Goal: Task Accomplishment & Management: Use online tool/utility

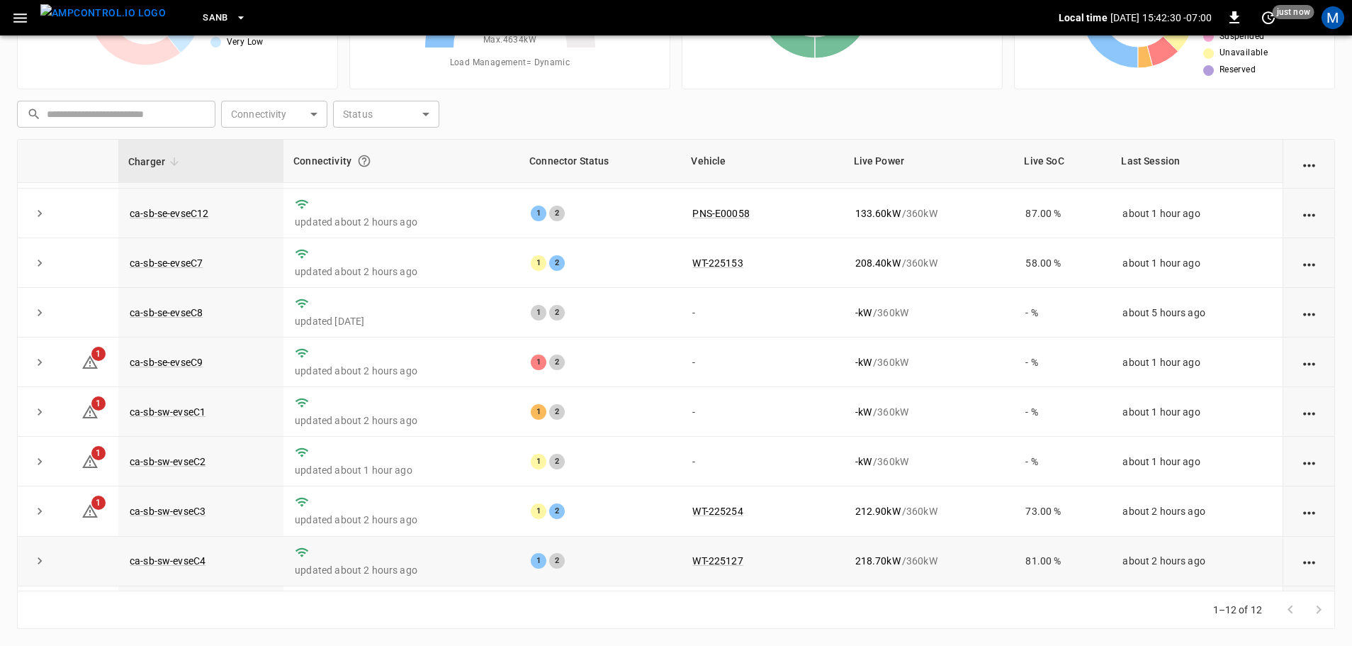
scroll to position [196, 0]
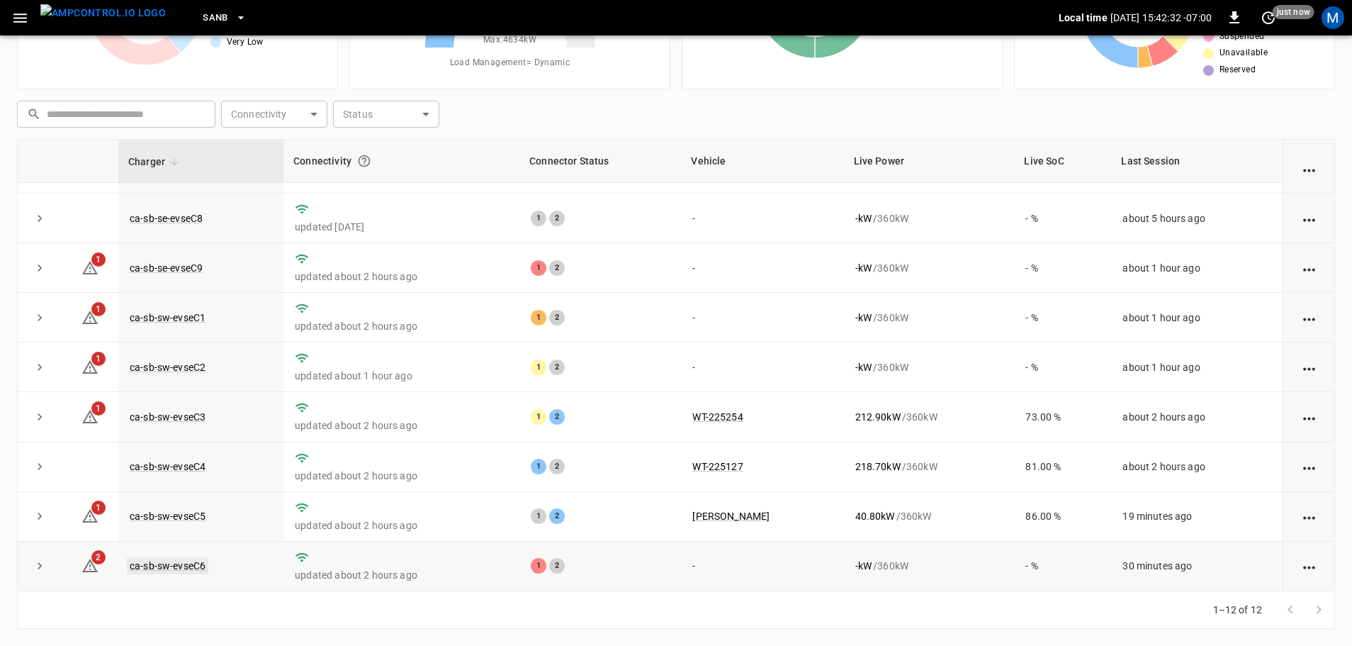
click at [188, 566] on link "ca-sb-sw-evseC6" at bounding box center [168, 565] width 82 height 17
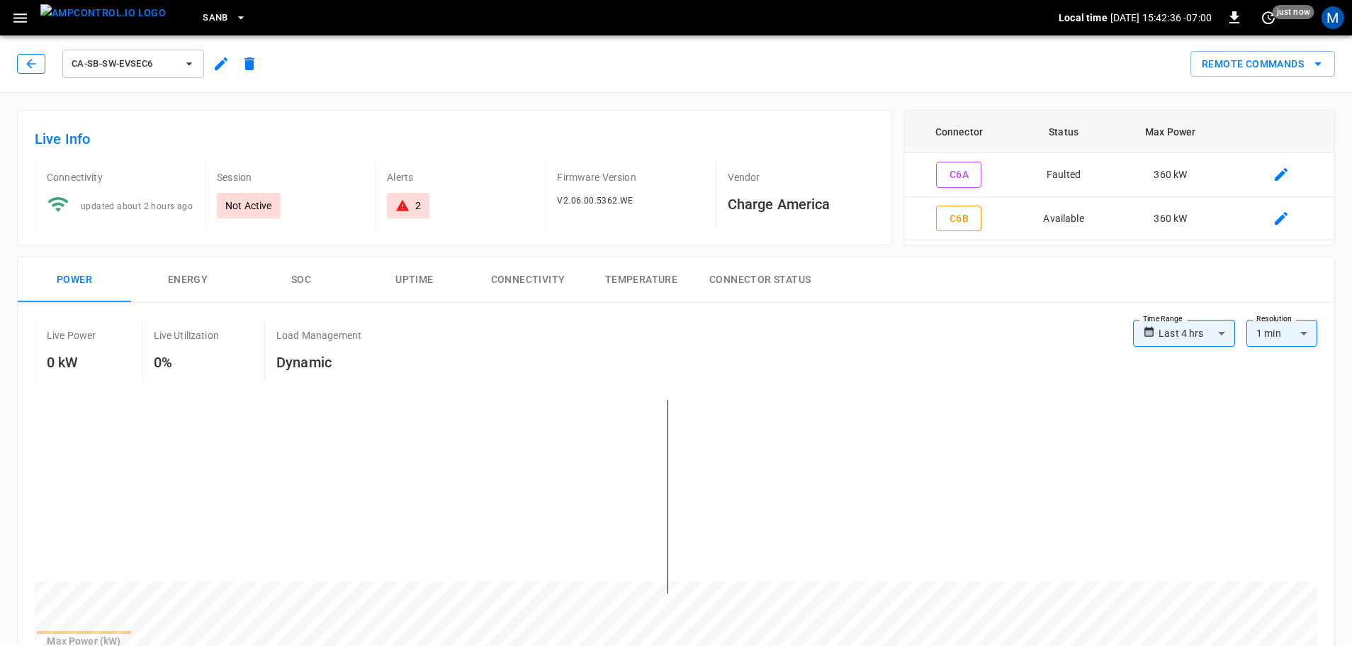
click at [38, 61] on button "button" at bounding box center [31, 64] width 28 height 20
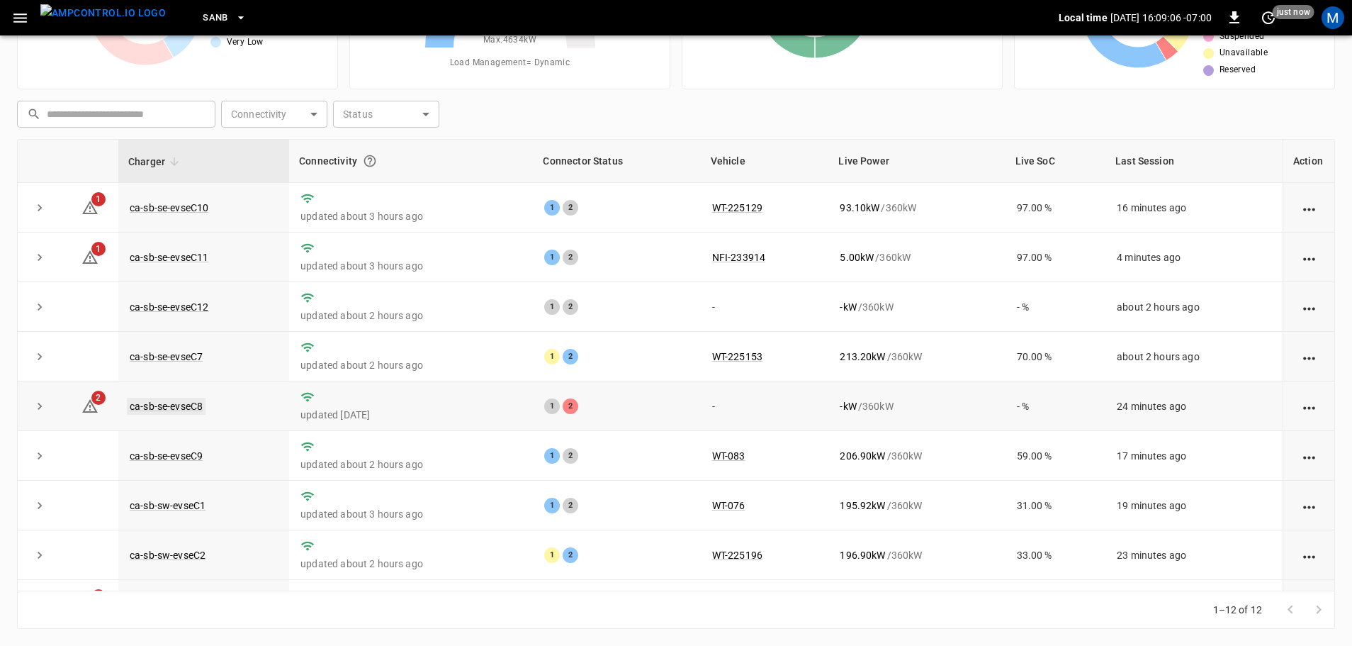
click at [181, 414] on link "ca-sb-se-evseC8" at bounding box center [166, 406] width 79 height 17
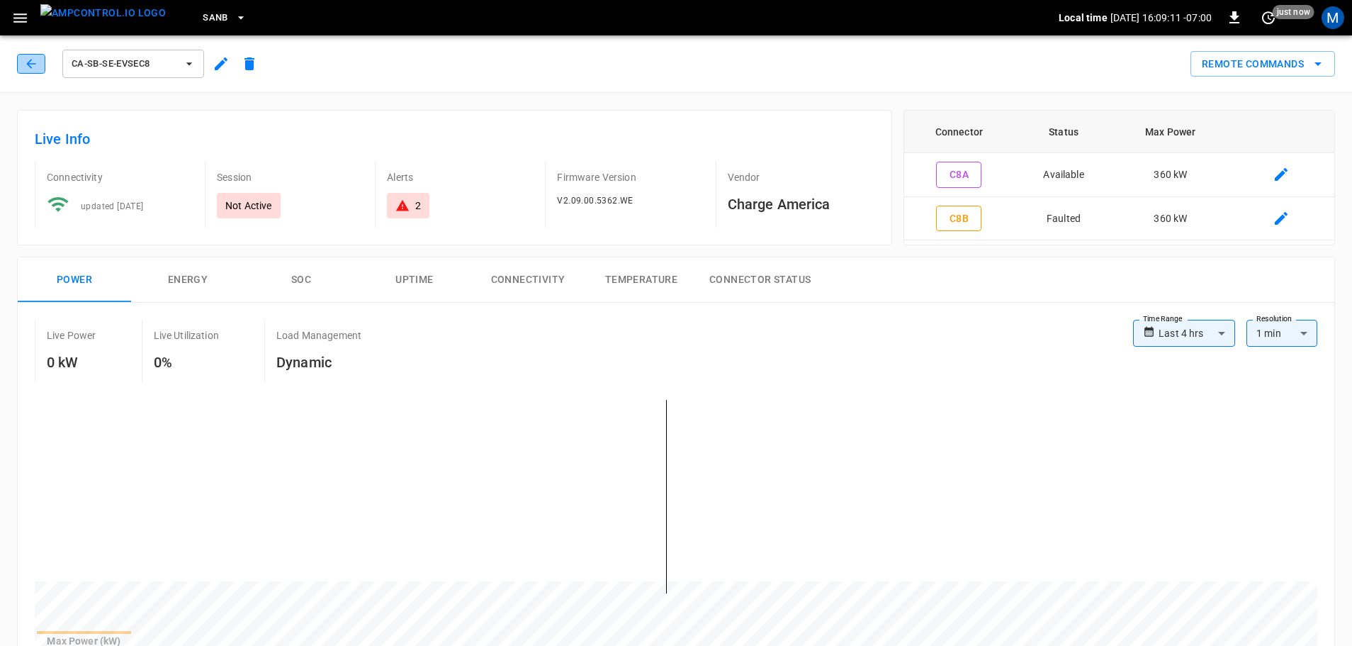
click at [36, 66] on icon "button" at bounding box center [31, 64] width 14 height 14
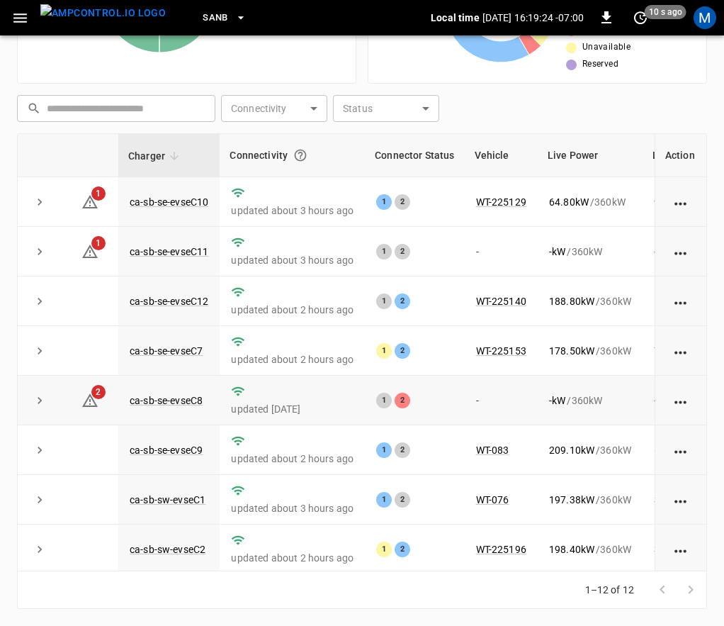
click at [169, 410] on td "ca-sb-se-evseC8" at bounding box center [168, 401] width 101 height 50
click at [177, 406] on link "ca-sb-se-evseC8" at bounding box center [166, 400] width 79 height 17
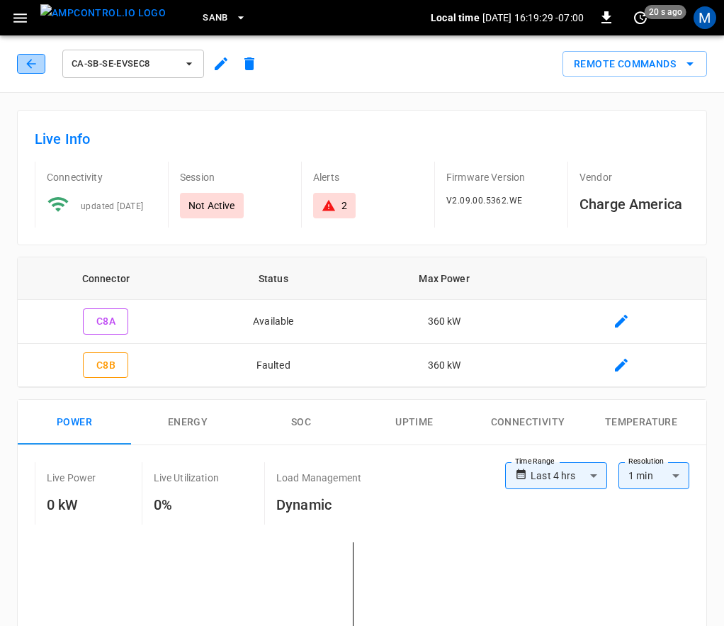
click at [30, 64] on icon "button" at bounding box center [30, 63] width 9 height 9
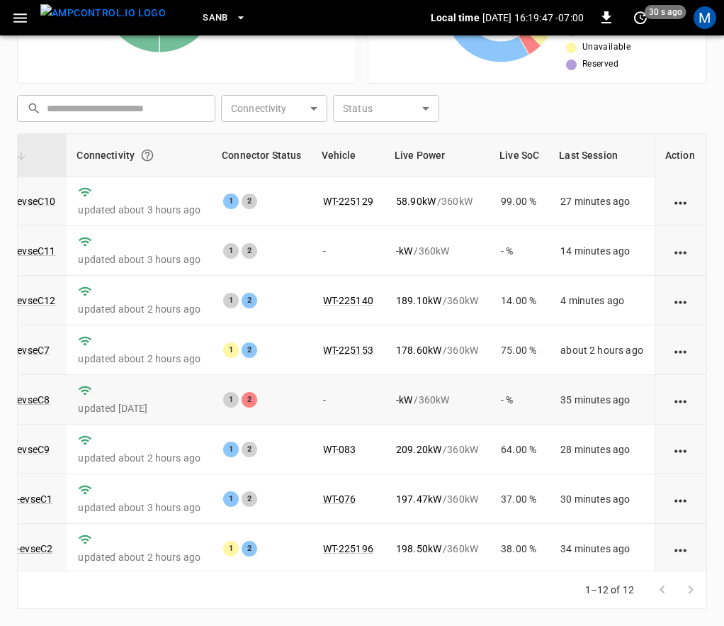
scroll to position [0, 154]
